Goal: Task Accomplishment & Management: Manage account settings

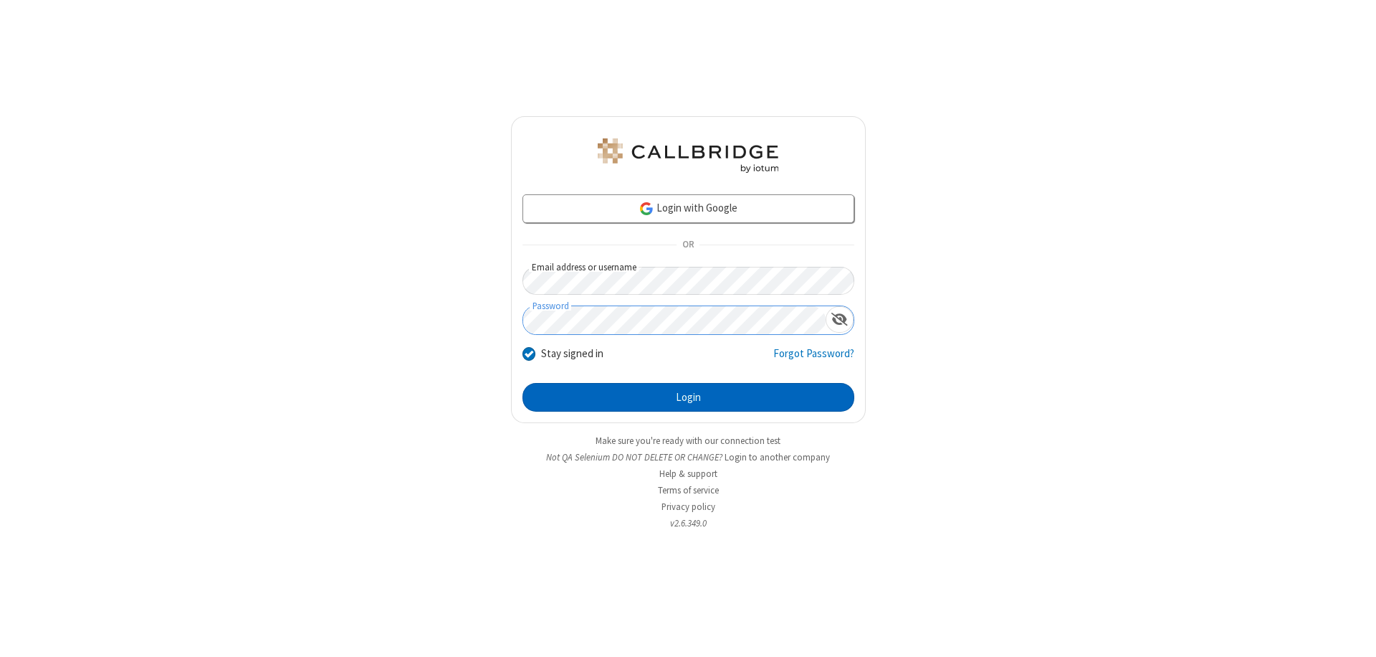
click at [688, 397] on button "Login" at bounding box center [689, 397] width 332 height 29
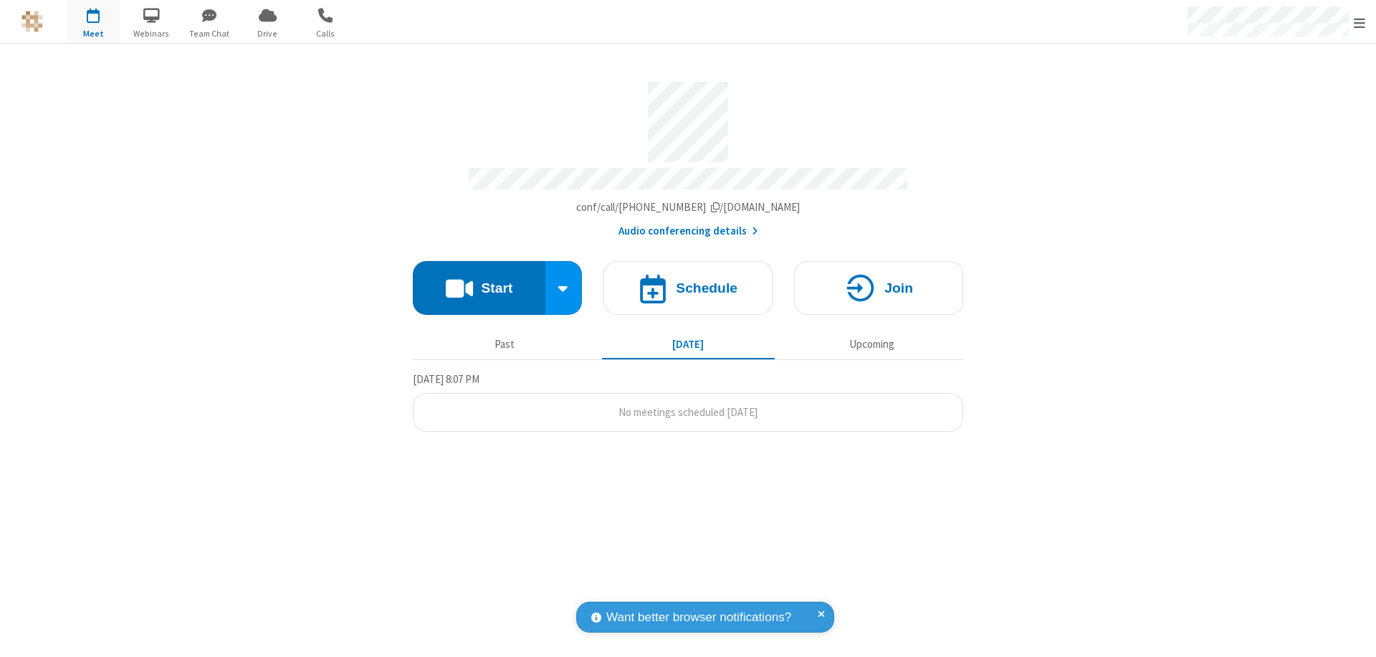
click at [1360, 22] on span "Open menu" at bounding box center [1359, 23] width 11 height 14
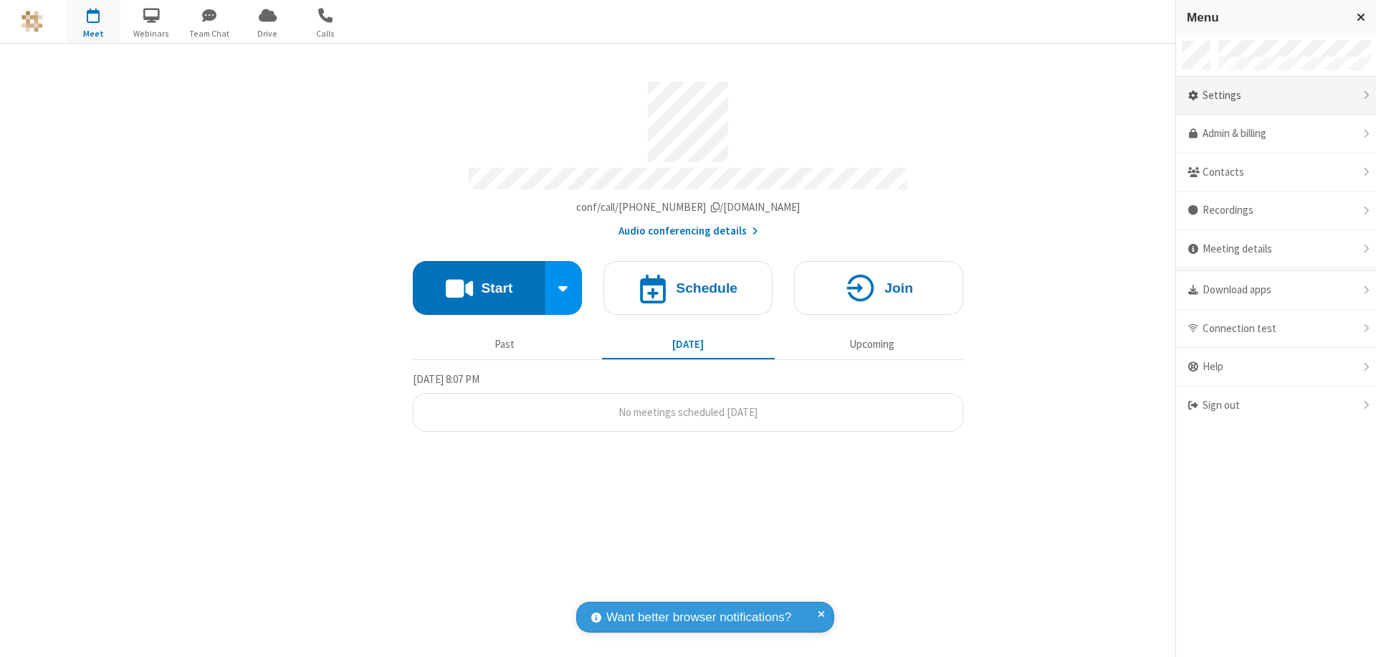
click at [1276, 95] on div "Settings" at bounding box center [1276, 96] width 200 height 39
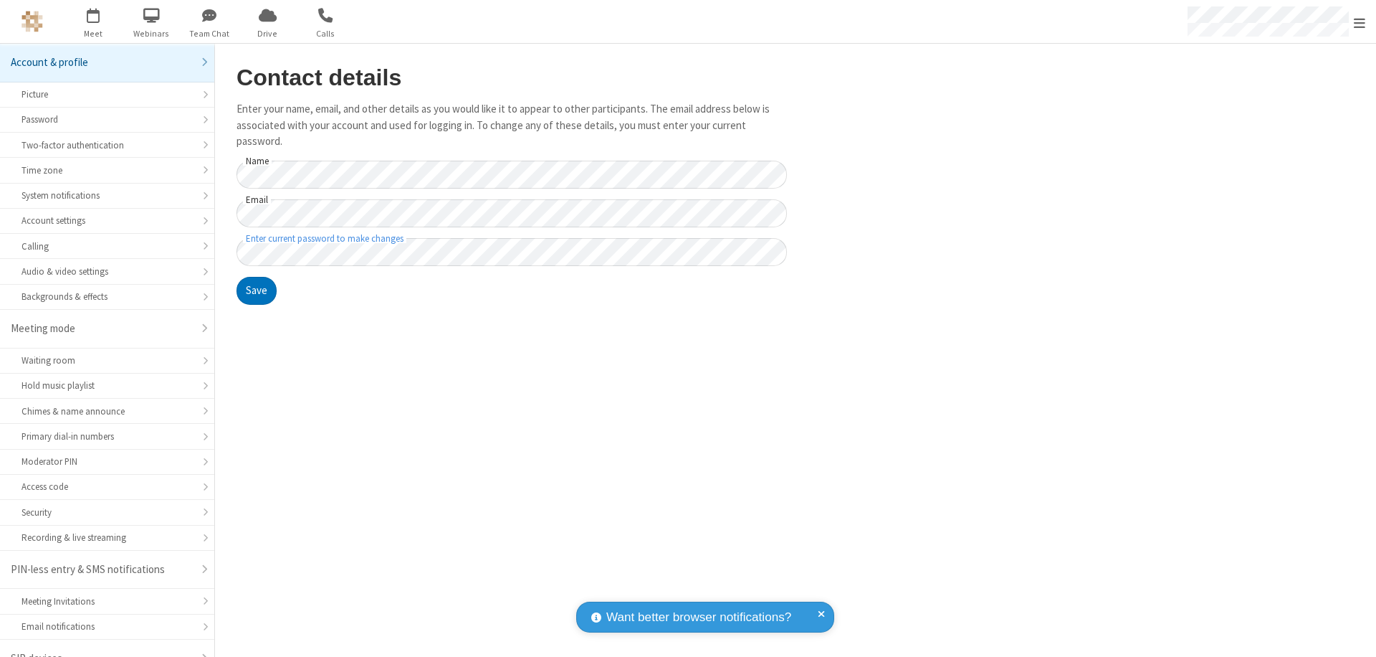
scroll to position [20, 0]
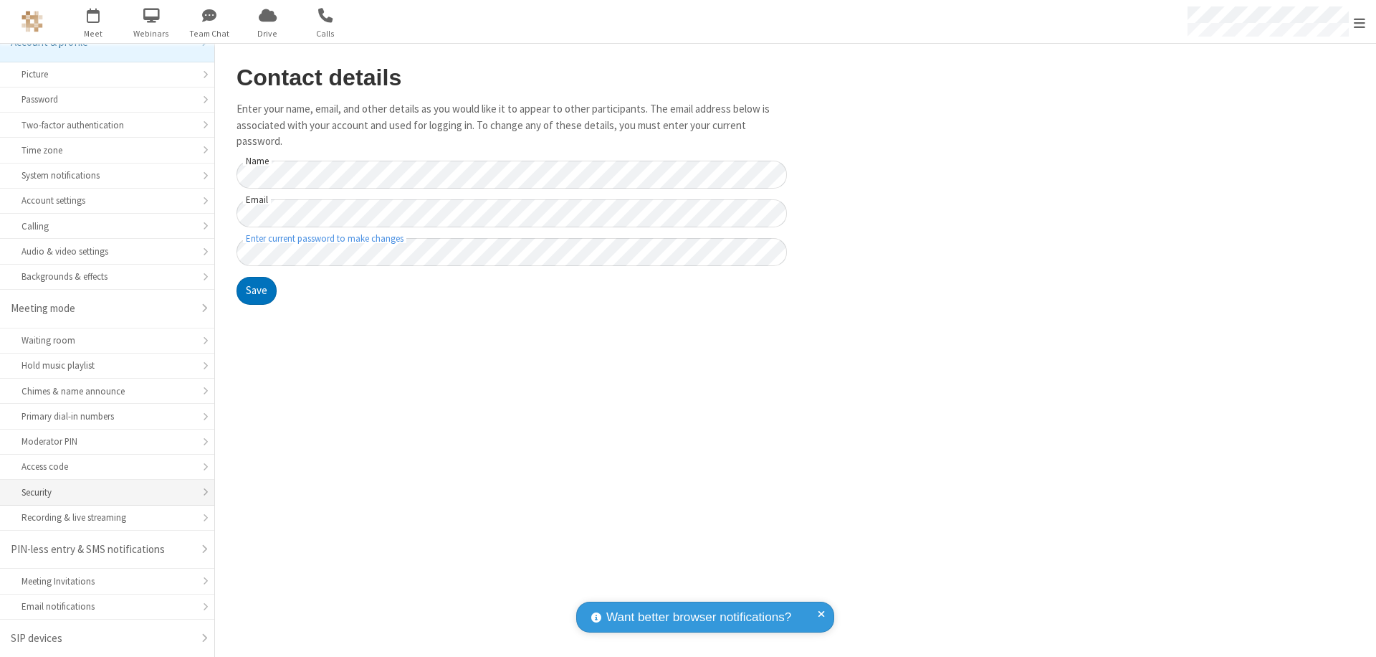
click at [102, 492] on div "Security" at bounding box center [107, 492] width 171 height 14
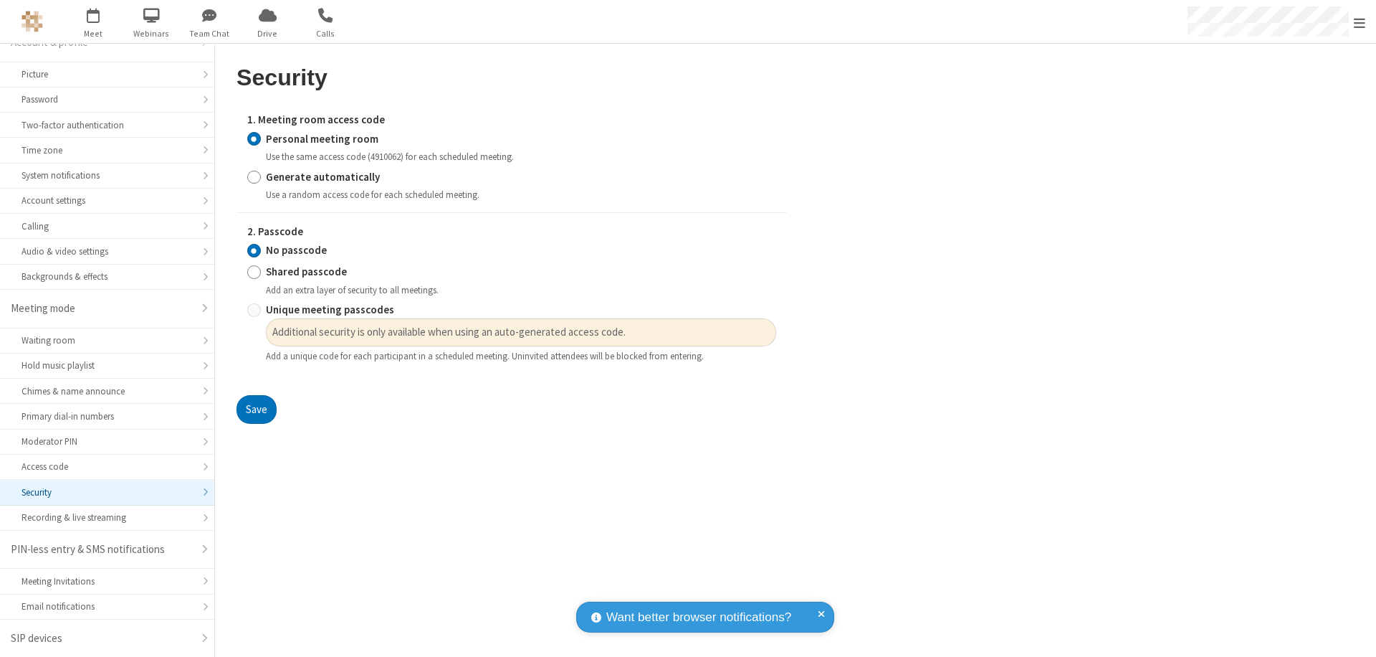
click at [254, 138] on input "Personal meeting room" at bounding box center [254, 138] width 14 height 15
click at [254, 250] on input "No passcode" at bounding box center [254, 250] width 14 height 15
click at [256, 409] on button "Save" at bounding box center [257, 409] width 40 height 29
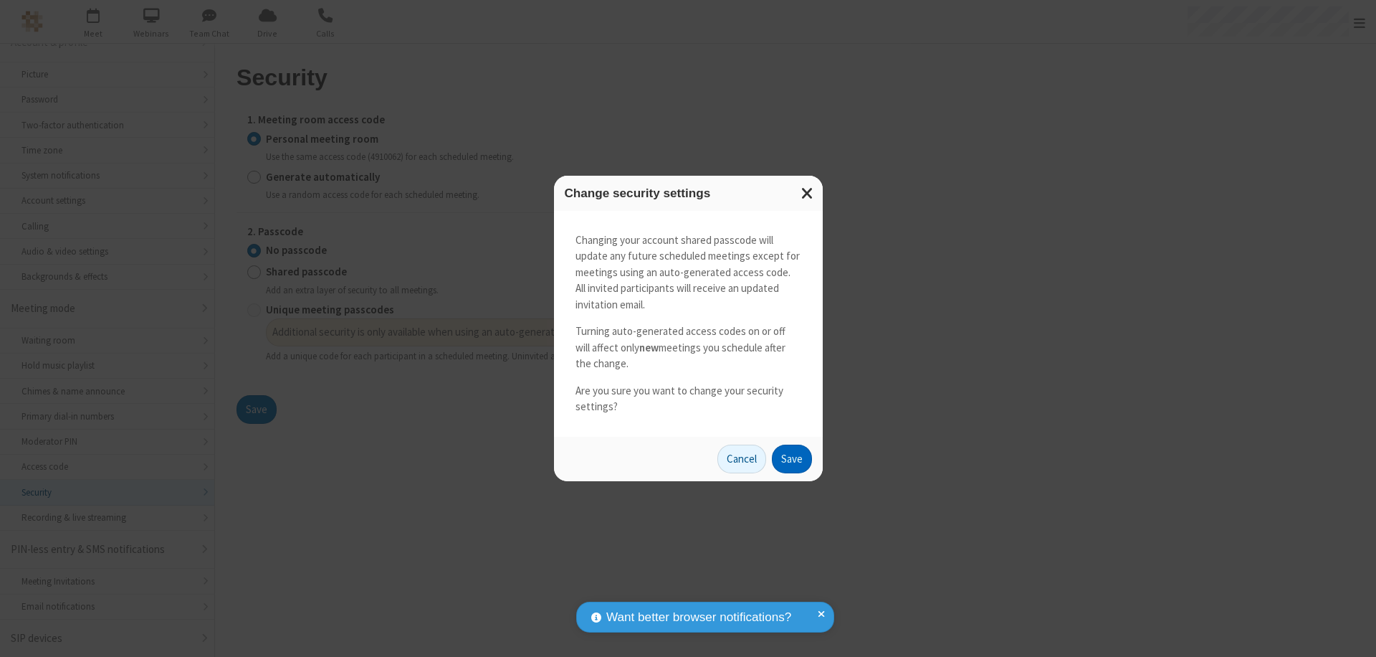
click at [791, 458] on button "Save" at bounding box center [792, 458] width 40 height 29
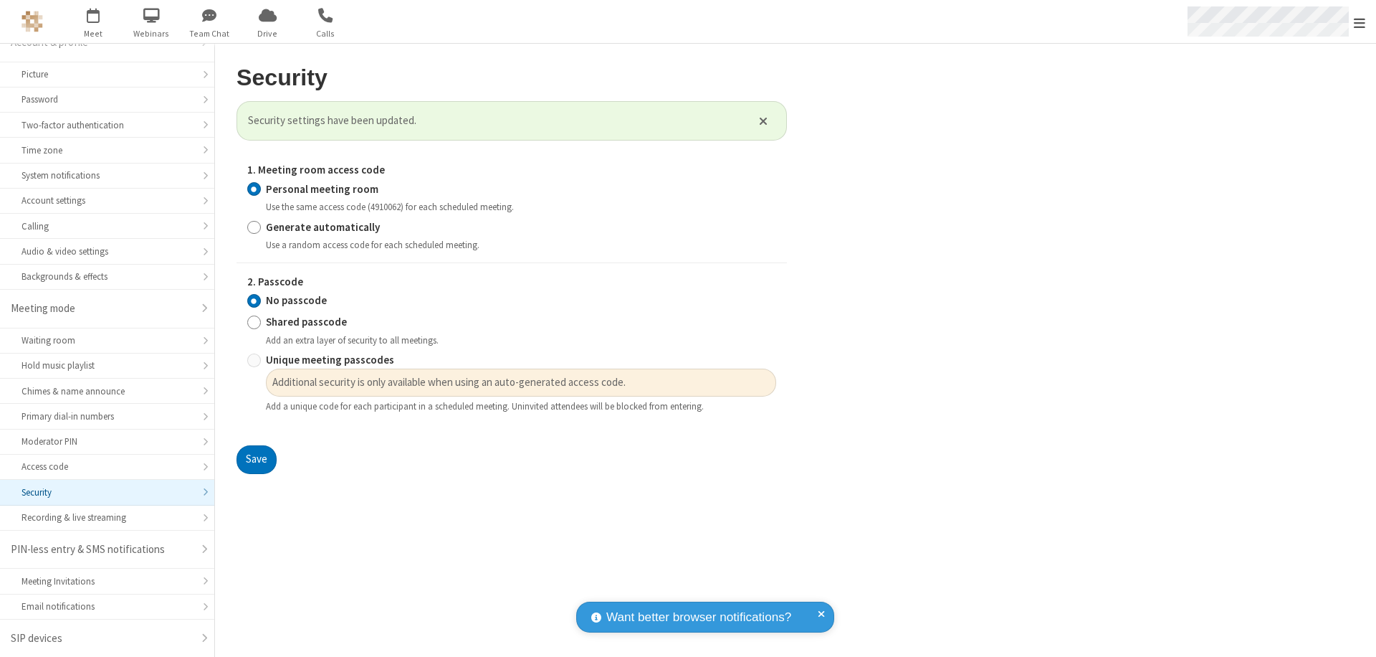
click at [1360, 22] on span "Open menu" at bounding box center [1359, 23] width 11 height 14
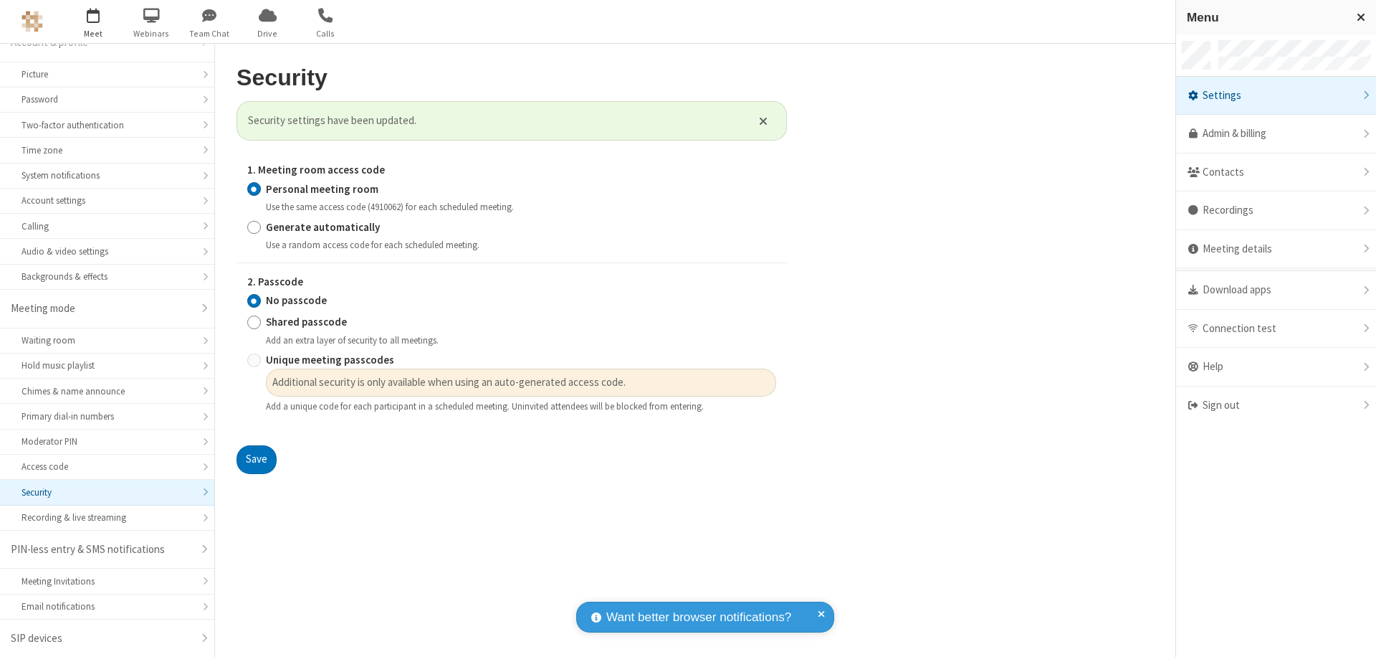
click at [93, 22] on span "button" at bounding box center [94, 15] width 54 height 24
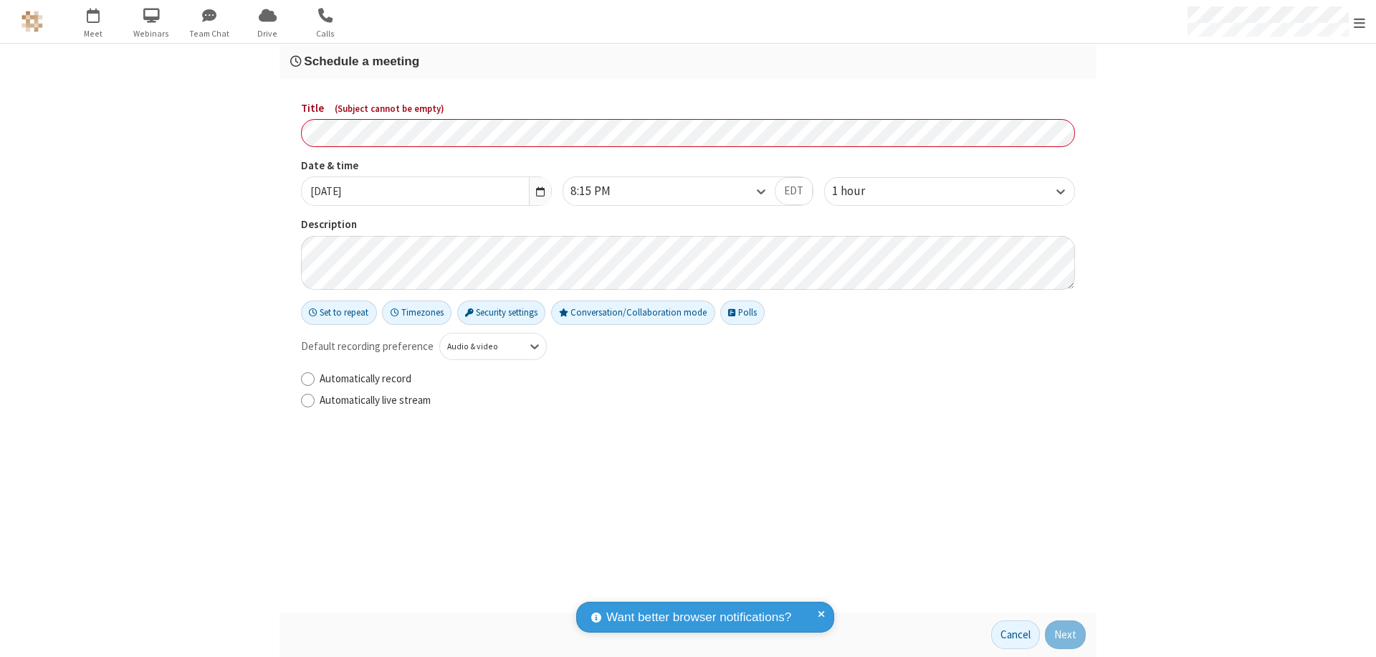
click at [688, 61] on h3 "Schedule a meeting" at bounding box center [688, 61] width 796 height 14
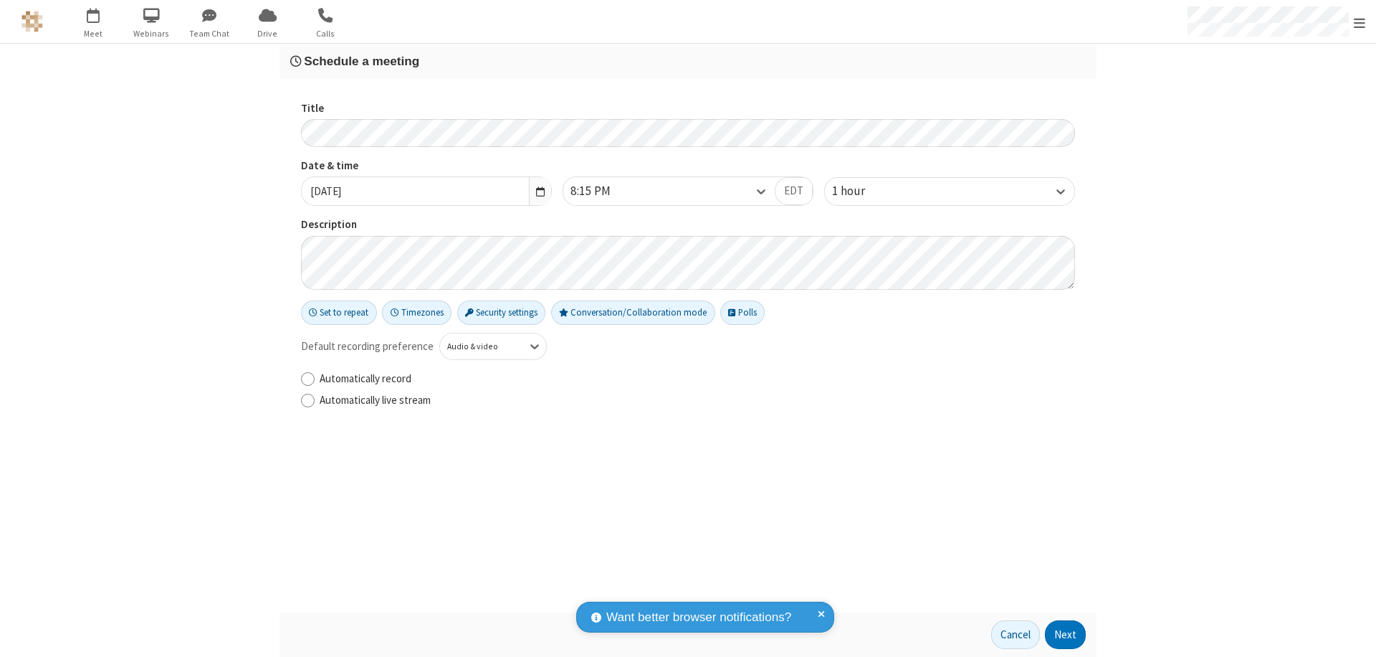
click at [1066, 634] on button "Next" at bounding box center [1065, 634] width 41 height 29
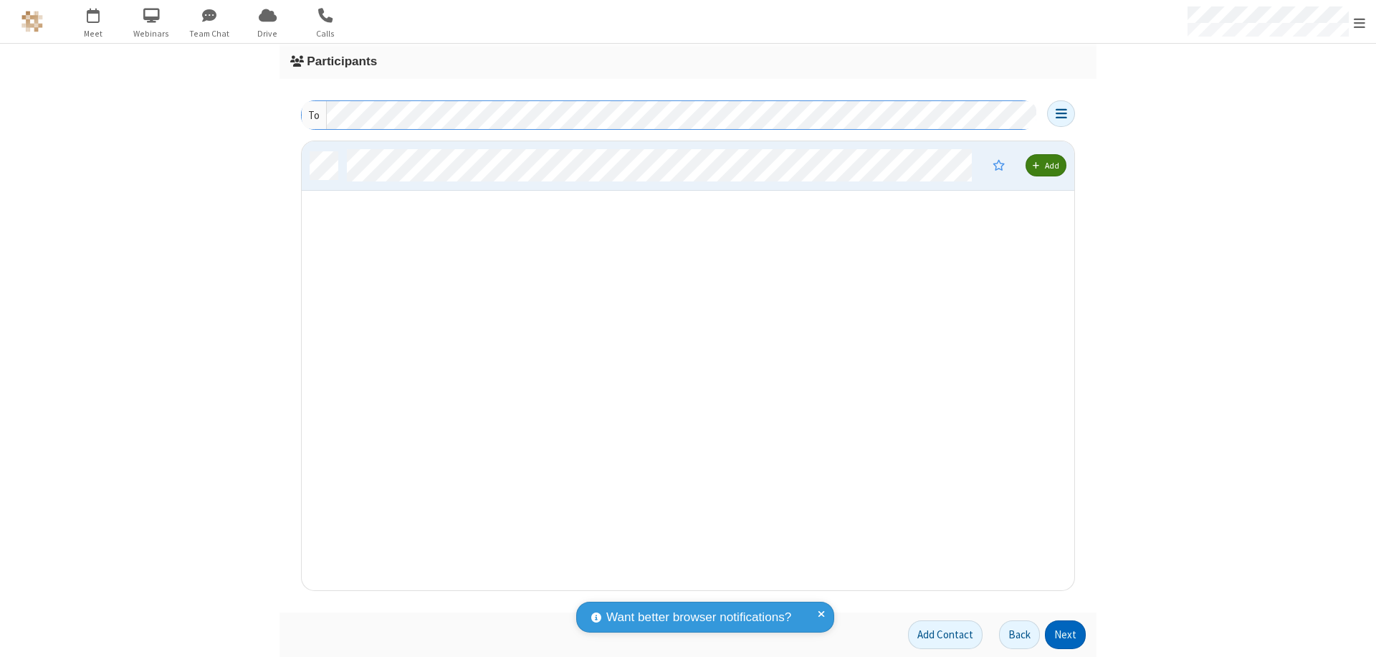
click at [1066, 634] on button "Next" at bounding box center [1065, 634] width 41 height 29
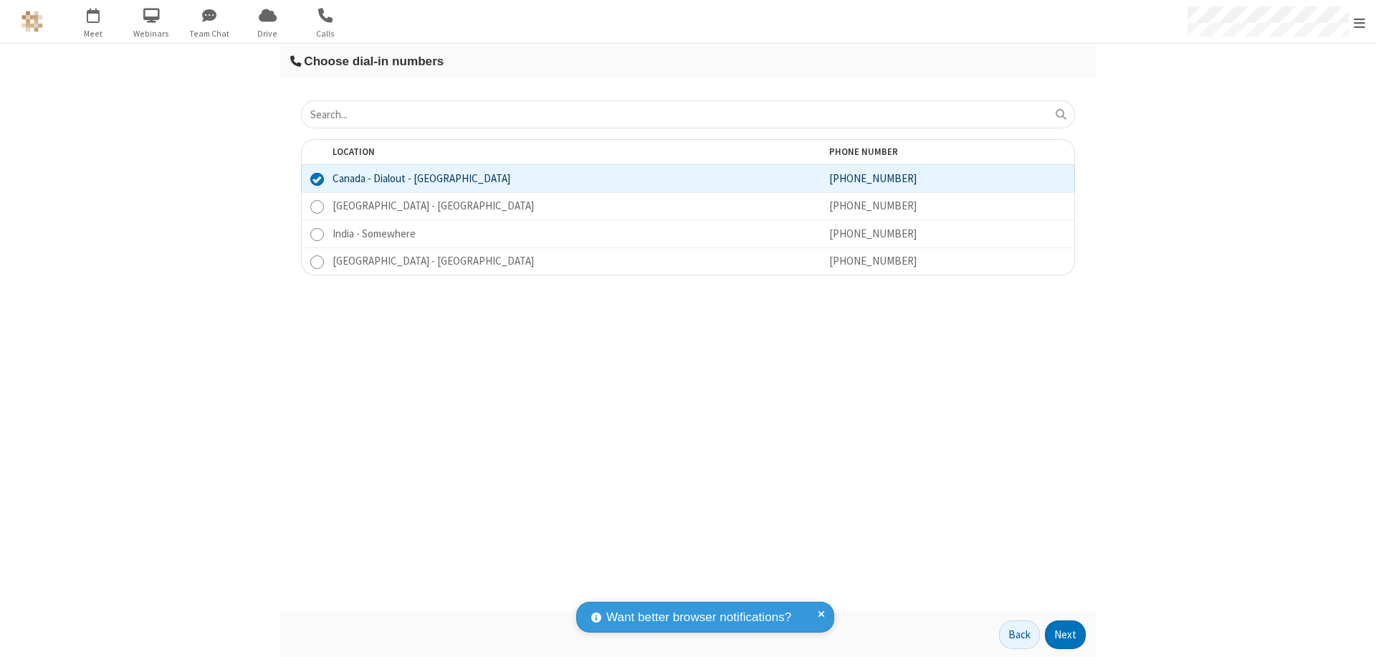
click at [1066, 634] on button "Next" at bounding box center [1065, 634] width 41 height 29
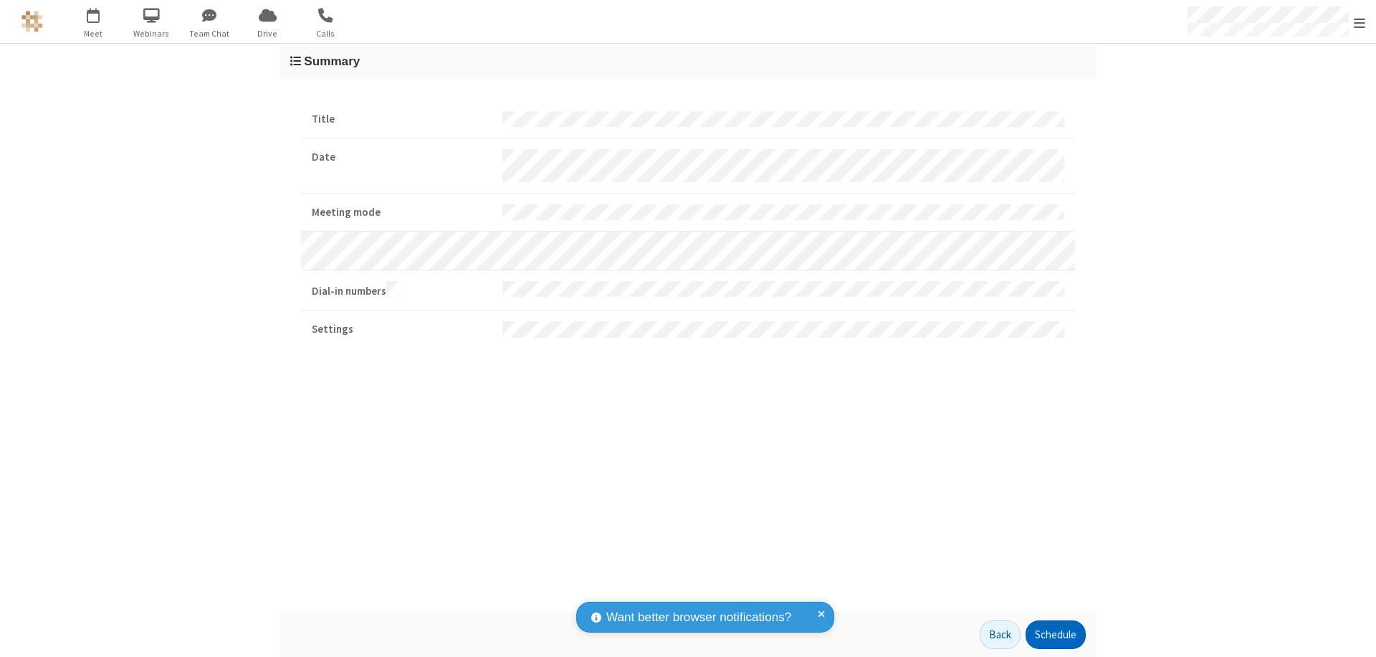
click at [1055, 634] on button "Schedule" at bounding box center [1056, 634] width 60 height 29
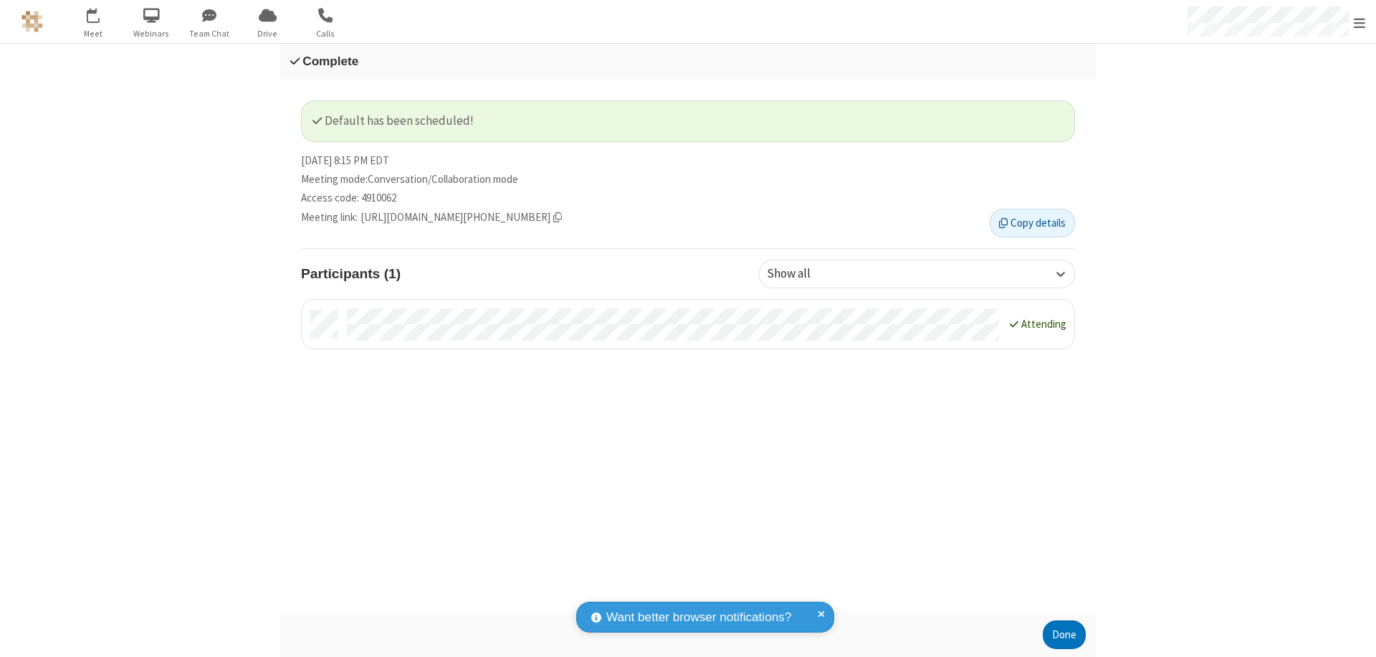
click at [1064, 634] on button "Done" at bounding box center [1064, 634] width 43 height 29
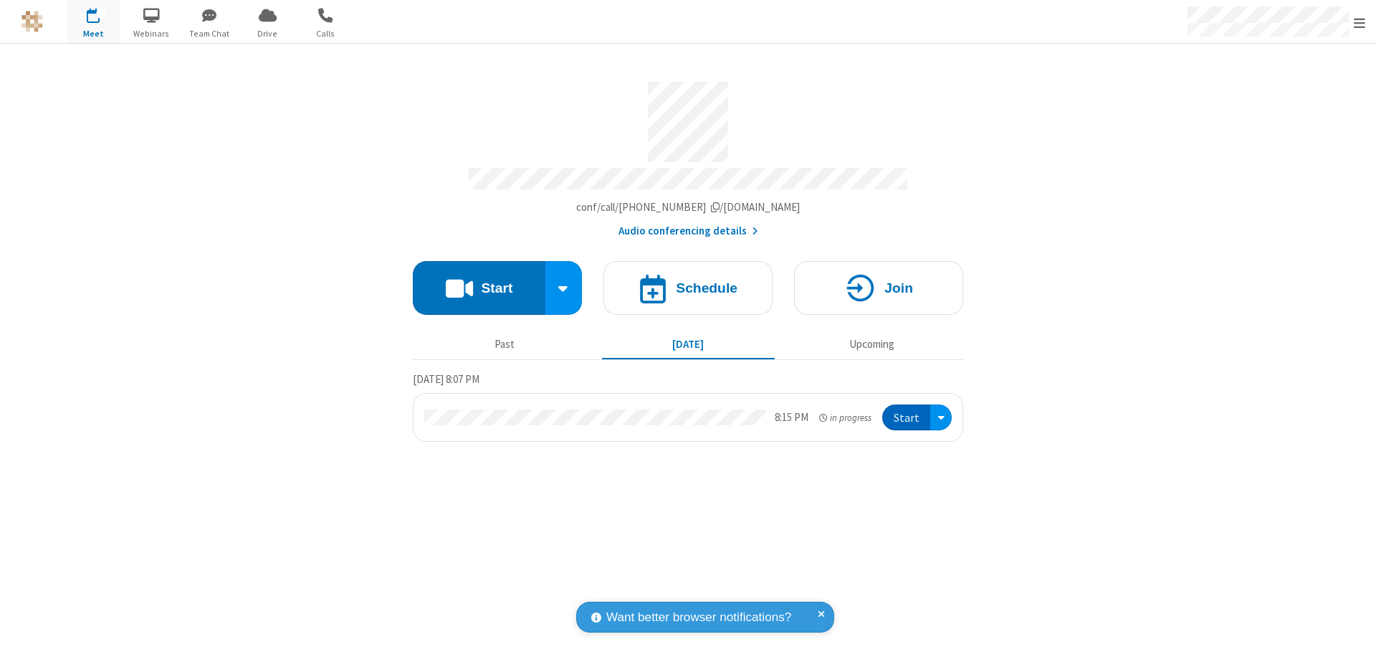
click at [907, 411] on button "Start" at bounding box center [906, 417] width 48 height 27
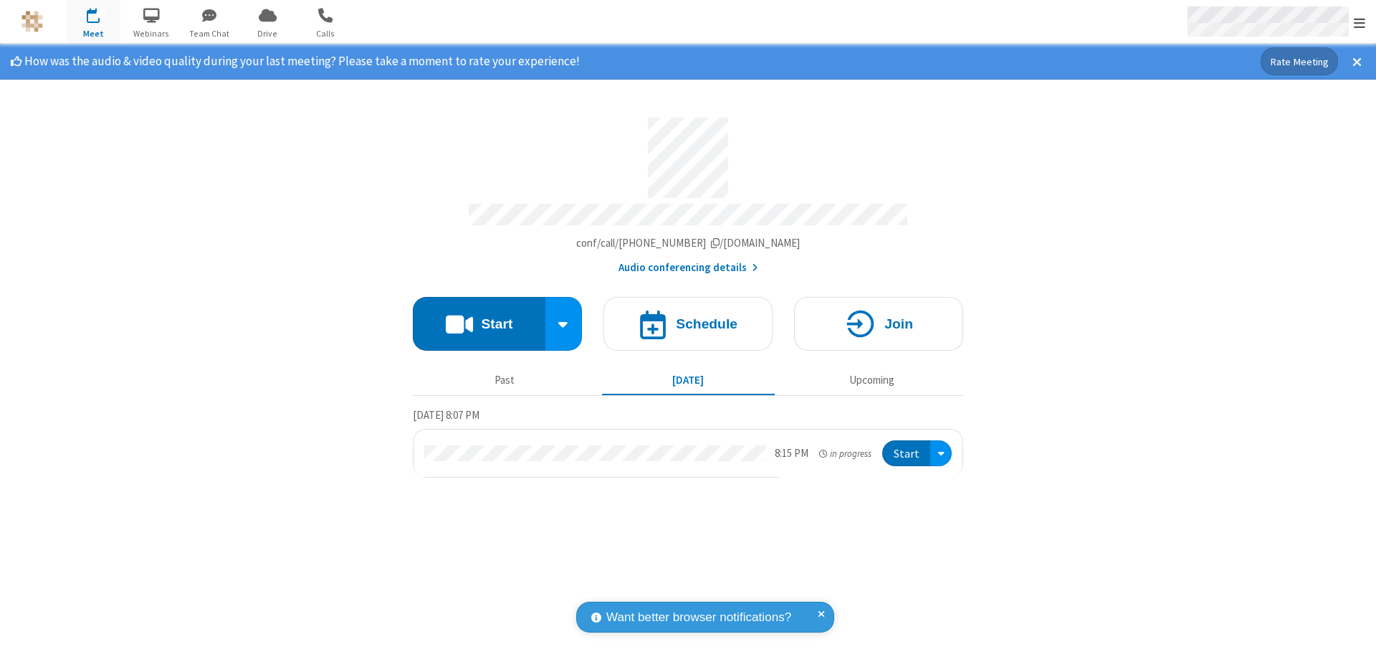
click at [1360, 22] on span "Open menu" at bounding box center [1359, 23] width 11 height 14
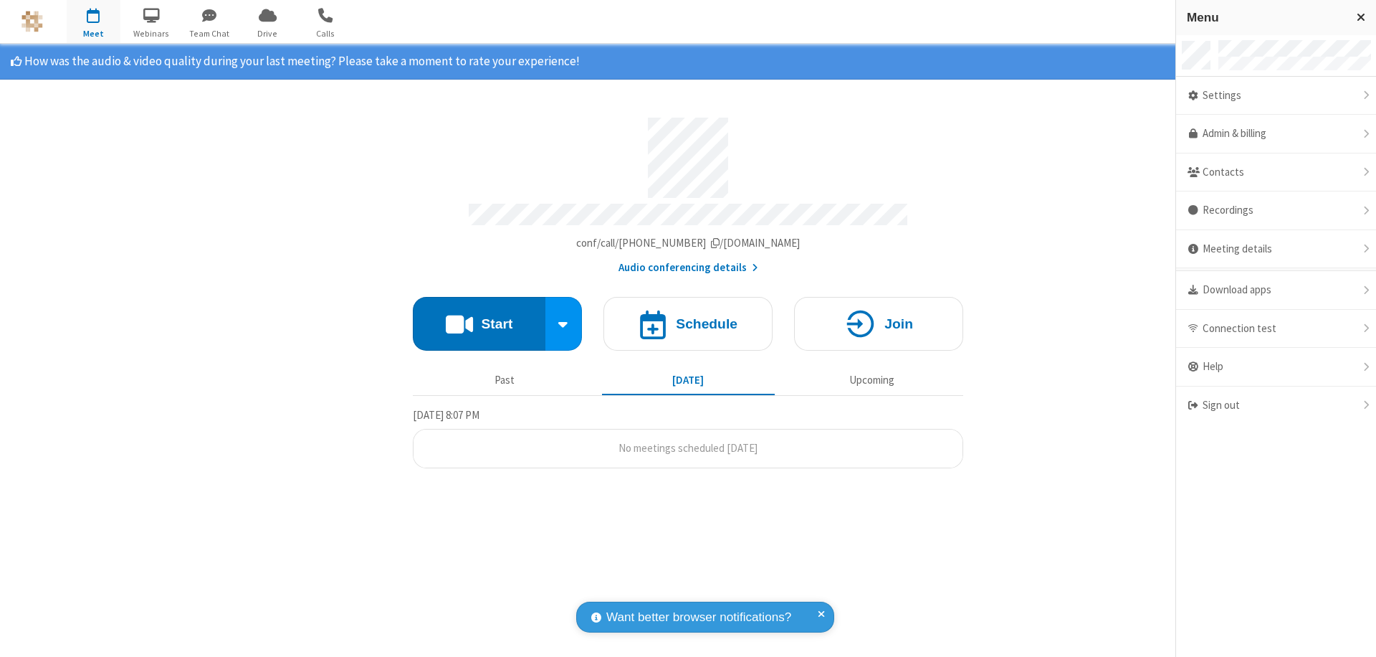
click at [1276, 95] on div "Settings" at bounding box center [1276, 96] width 200 height 39
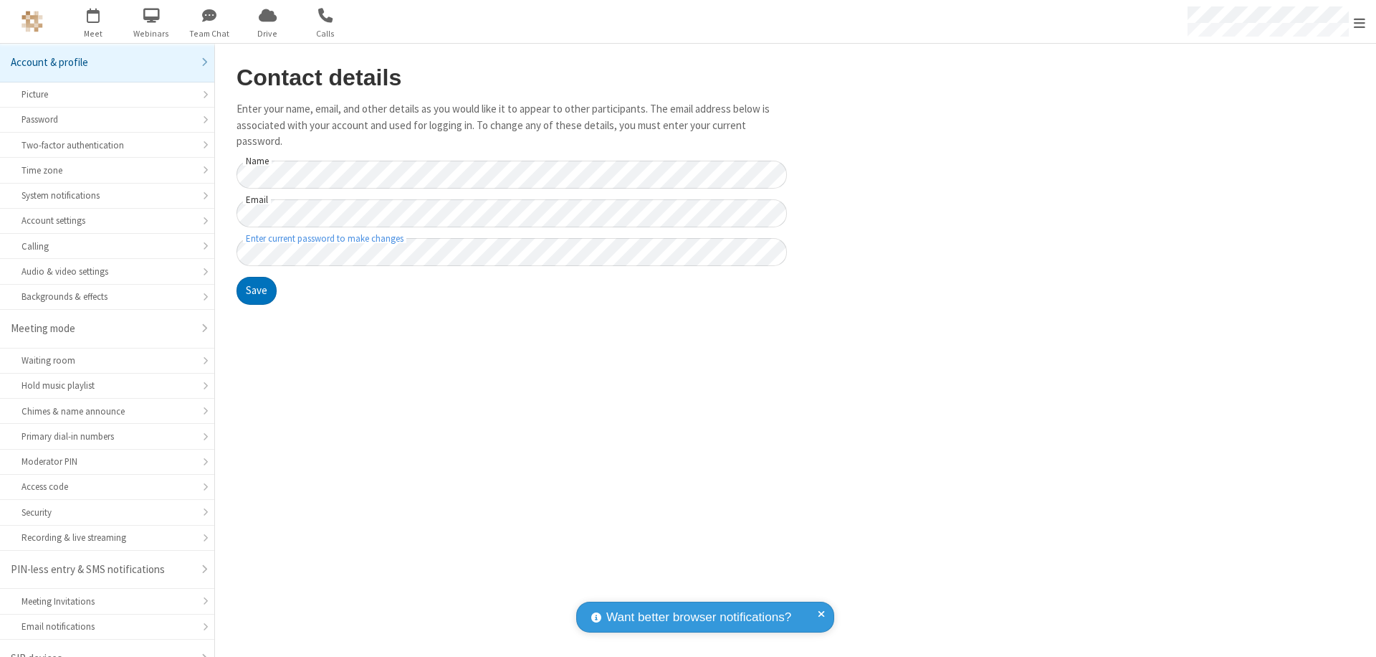
scroll to position [20, 0]
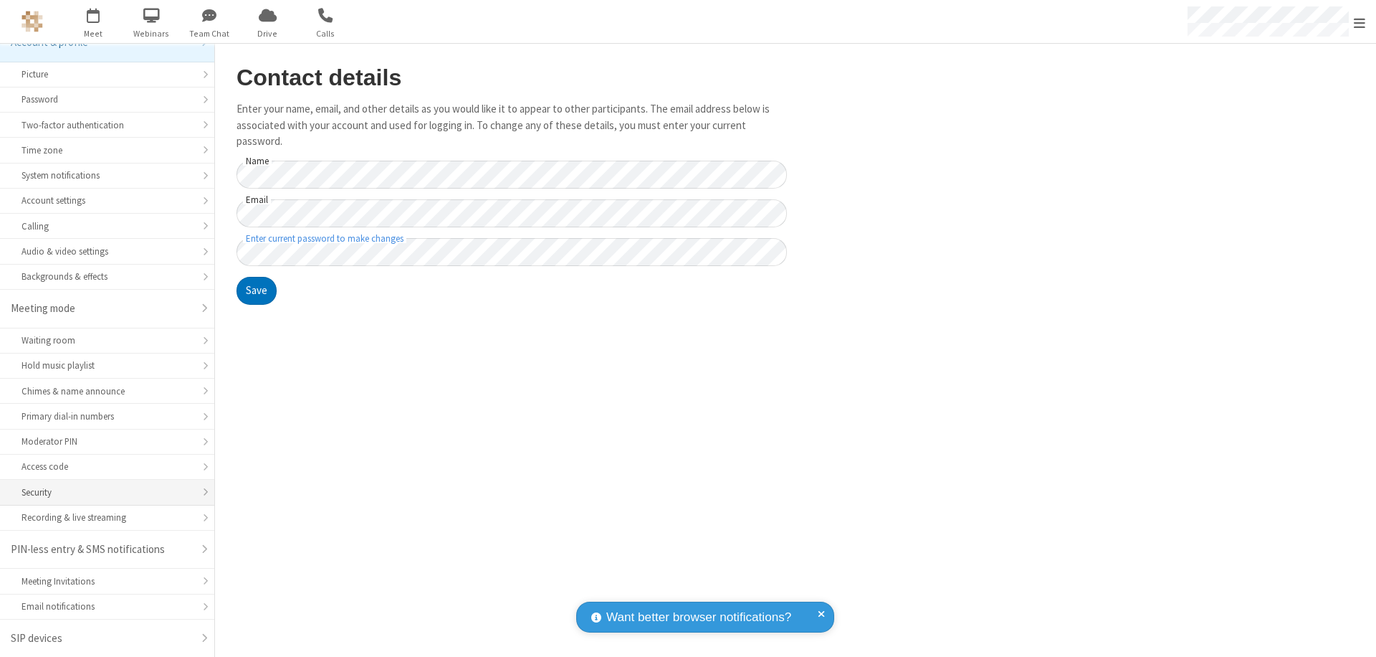
click at [102, 492] on div "Security" at bounding box center [107, 492] width 171 height 14
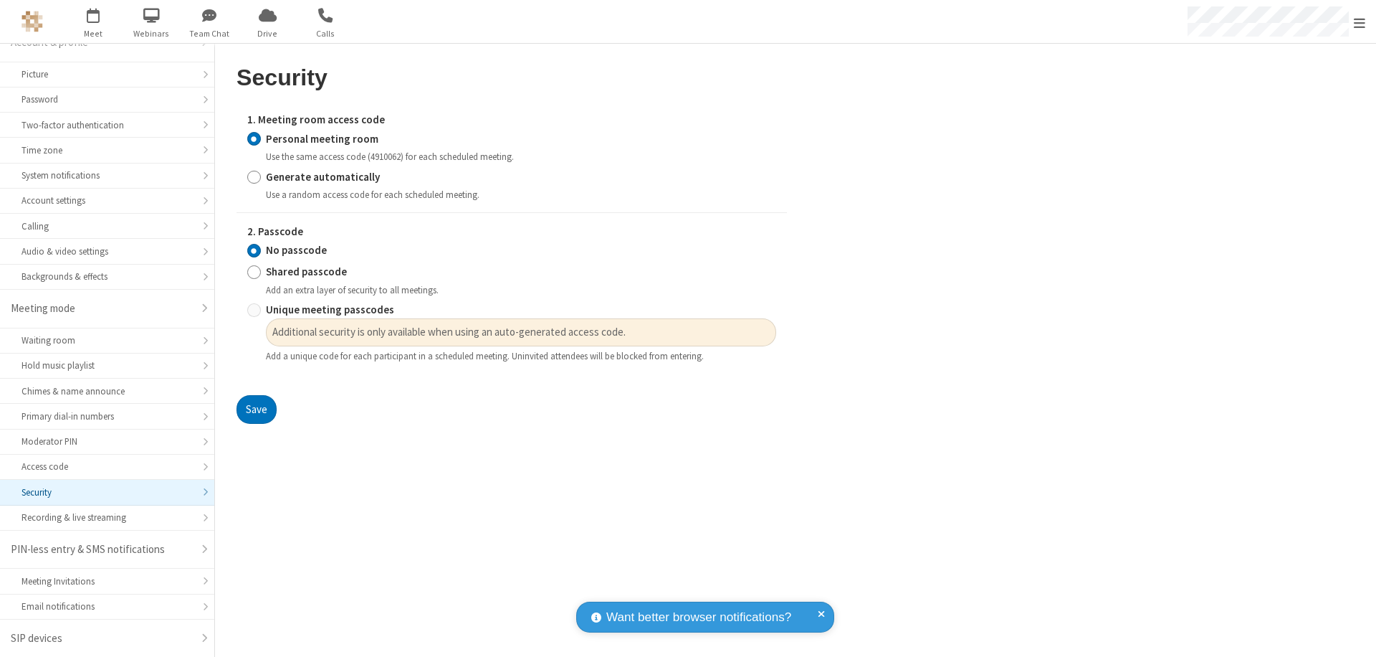
click at [254, 138] on input "Personal meeting room" at bounding box center [254, 138] width 14 height 15
click at [254, 250] on input "No passcode" at bounding box center [254, 250] width 14 height 15
click at [256, 409] on button "Save" at bounding box center [257, 409] width 40 height 29
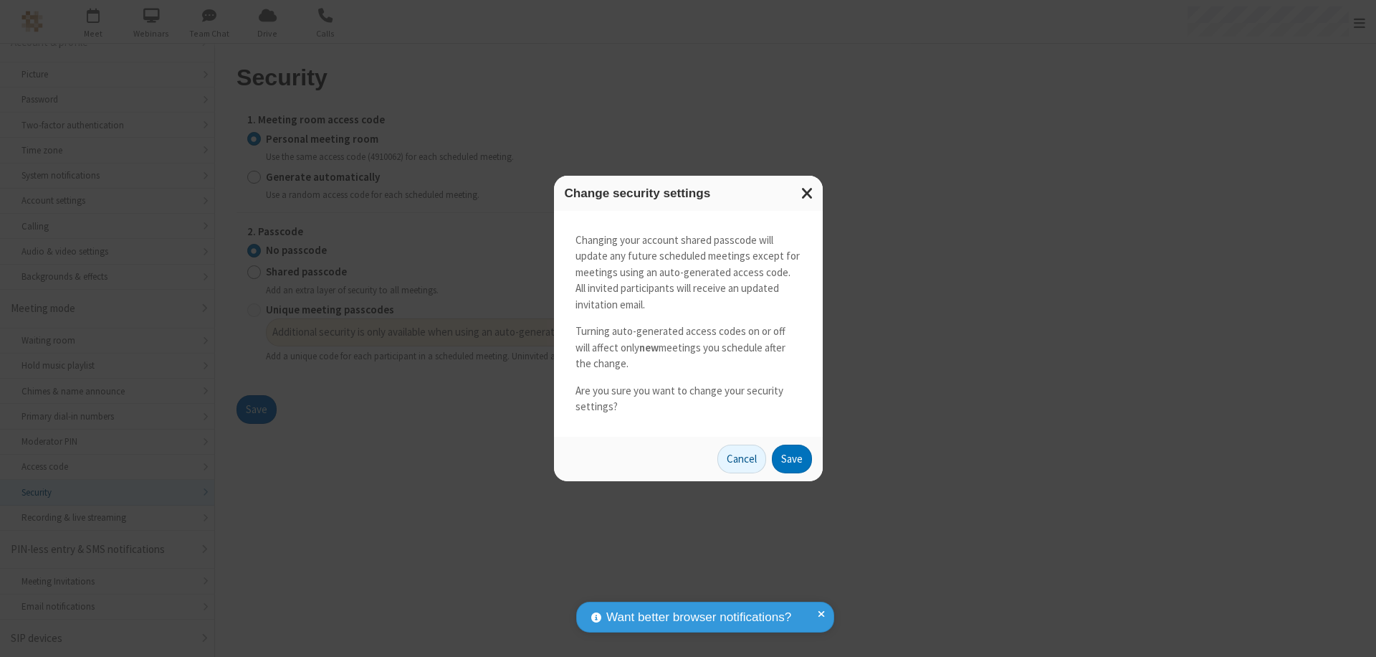
click at [791, 458] on button "Save" at bounding box center [792, 458] width 40 height 29
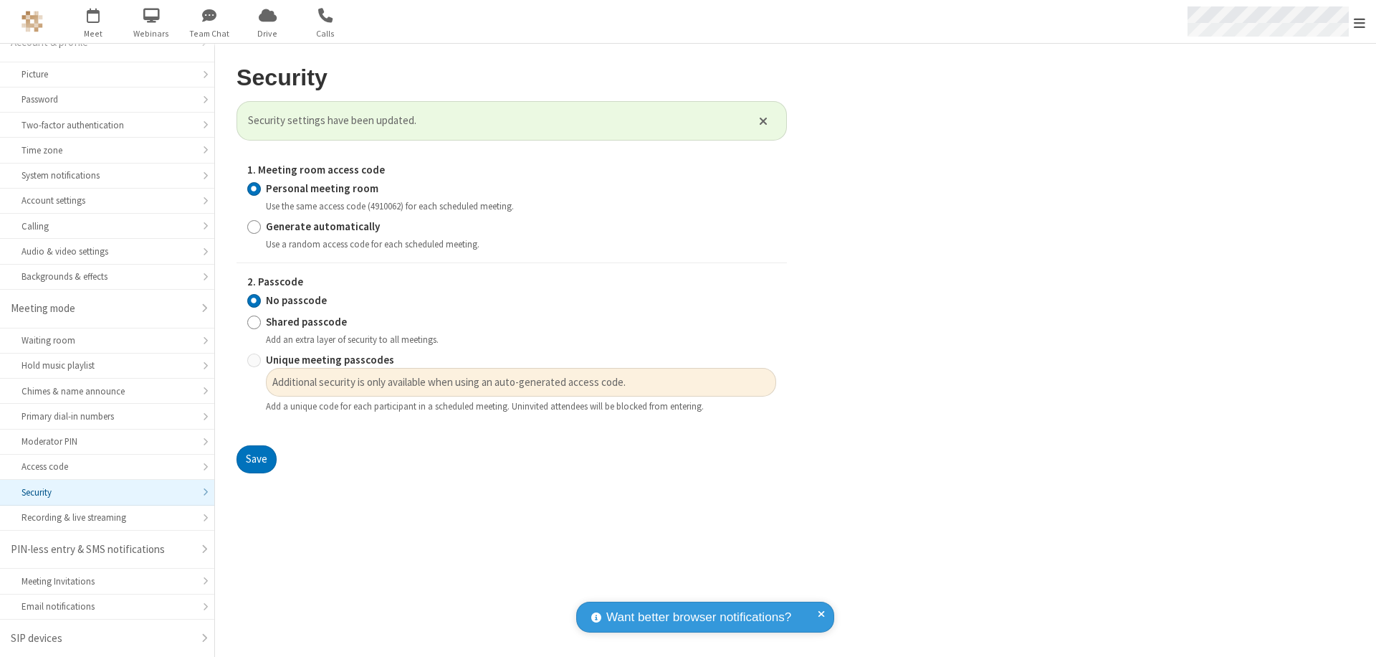
click at [1360, 22] on span "Open menu" at bounding box center [1359, 23] width 11 height 14
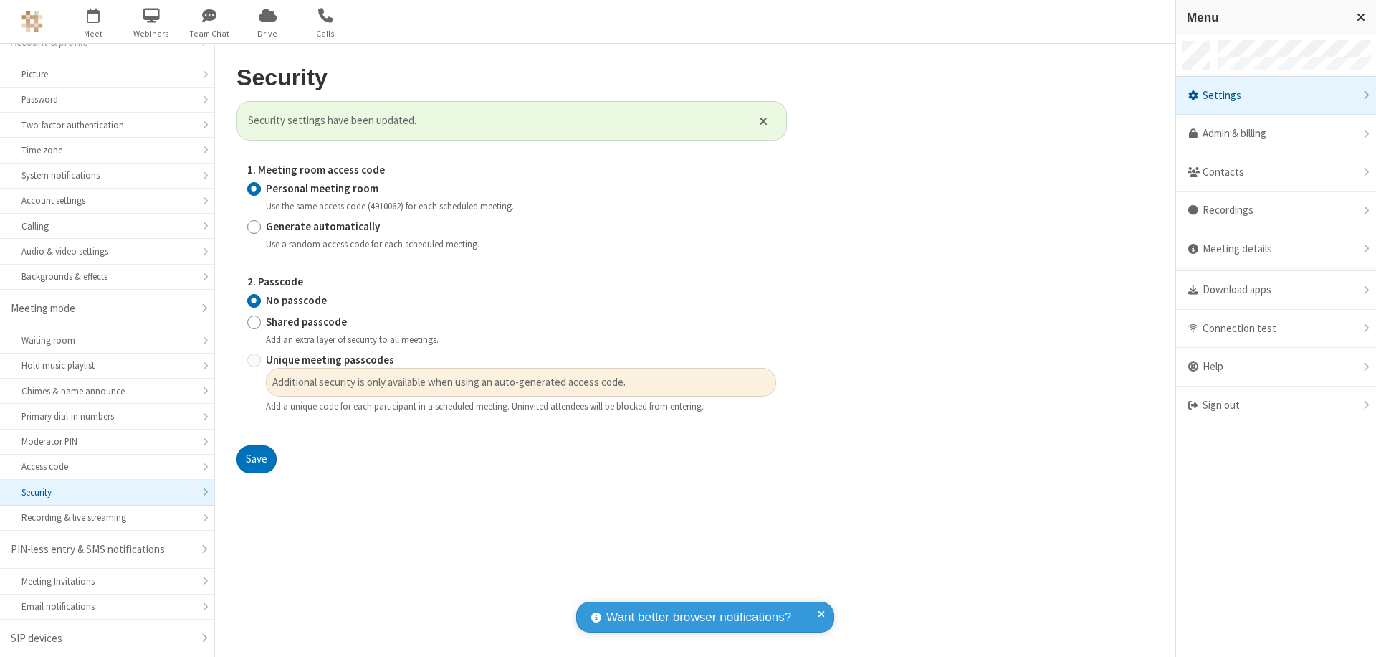
click at [1276, 405] on div "Sign out" at bounding box center [1276, 405] width 200 height 38
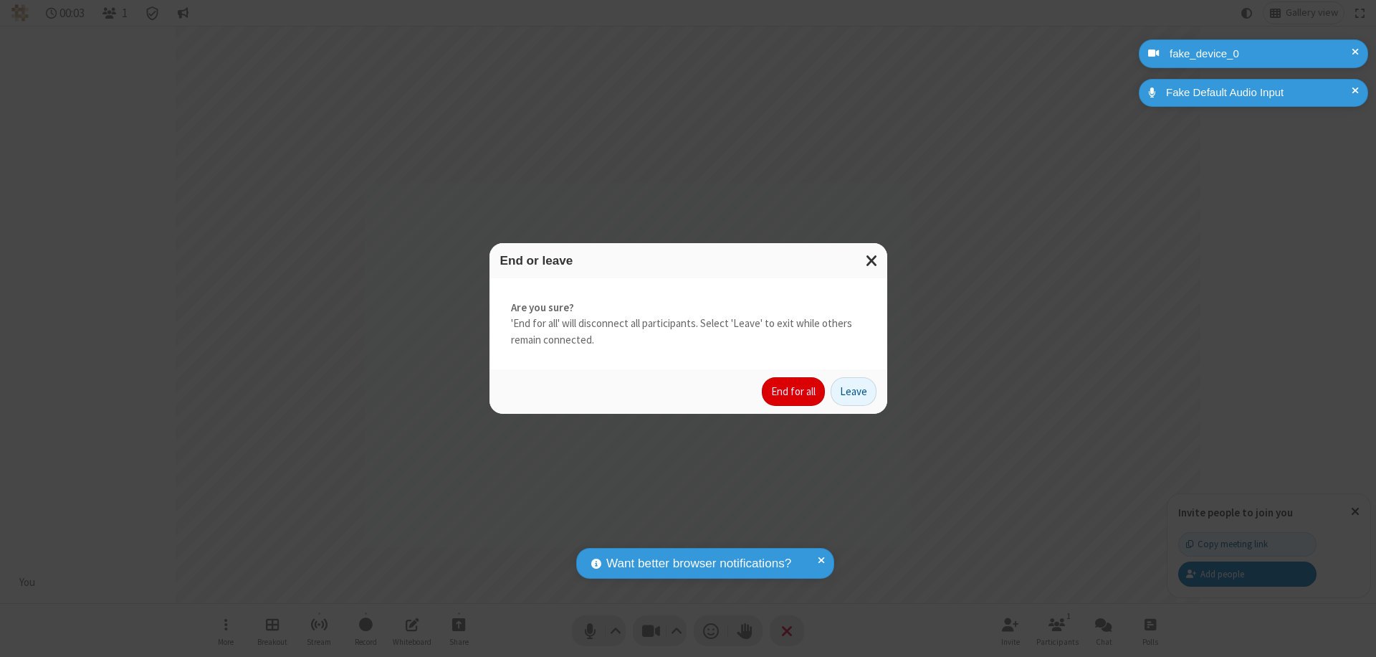
click at [794, 391] on button "End for all" at bounding box center [793, 391] width 63 height 29
